Goal: Navigation & Orientation: Find specific page/section

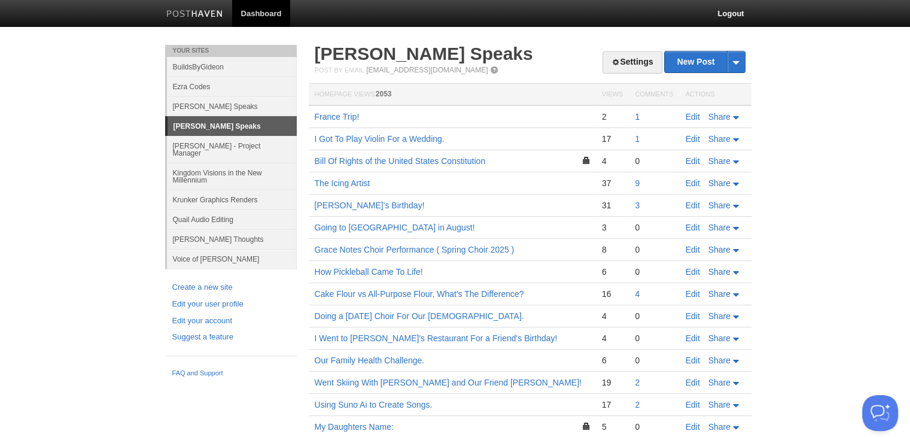
click at [637, 119] on link "1" at bounding box center [637, 117] width 5 height 10
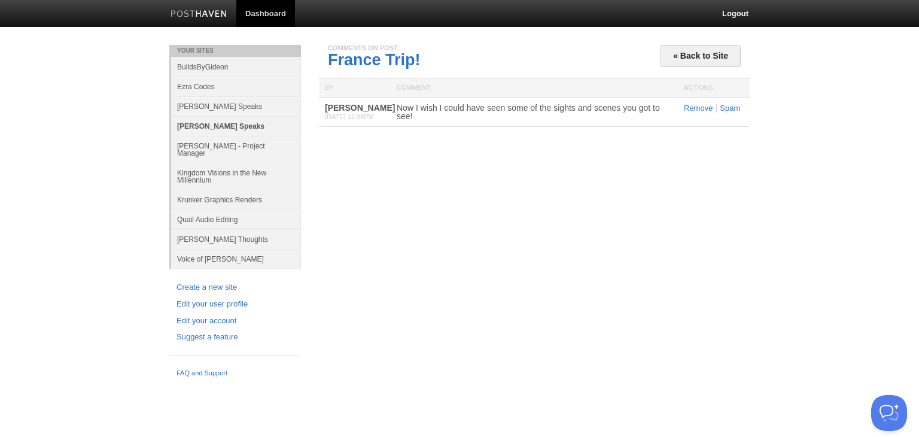
click at [275, 131] on link "[PERSON_NAME] Speaks" at bounding box center [236, 126] width 130 height 20
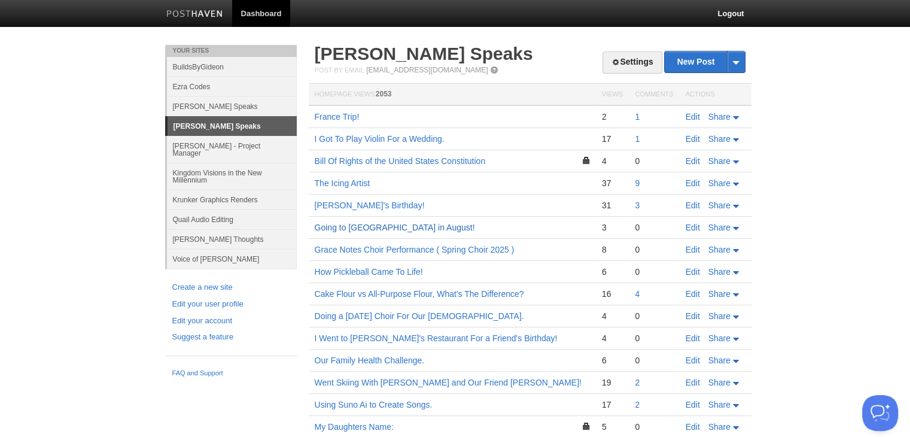
click at [385, 231] on link "Going to [GEOGRAPHIC_DATA] in August!" at bounding box center [395, 228] width 160 height 10
